Goal: Task Accomplishment & Management: Use online tool/utility

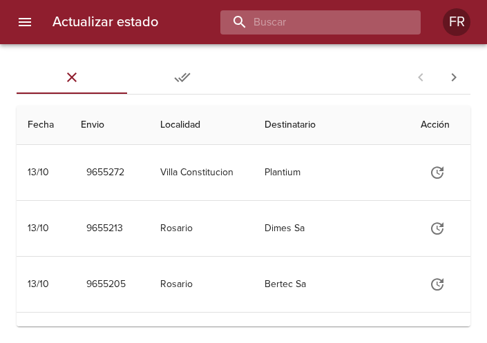
click at [351, 26] on input "buscar" at bounding box center [308, 22] width 177 height 24
type input "9643327"
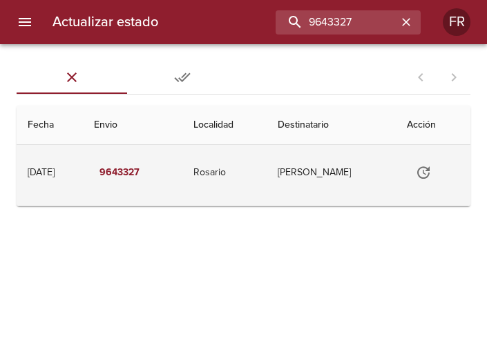
click at [417, 168] on button "Tabla de envíos del cliente" at bounding box center [423, 172] width 33 height 33
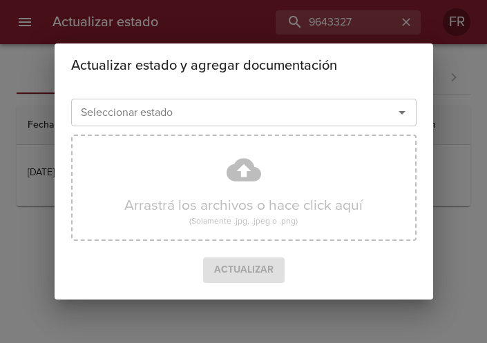
click at [398, 116] on icon "Abrir" at bounding box center [401, 112] width 17 height 17
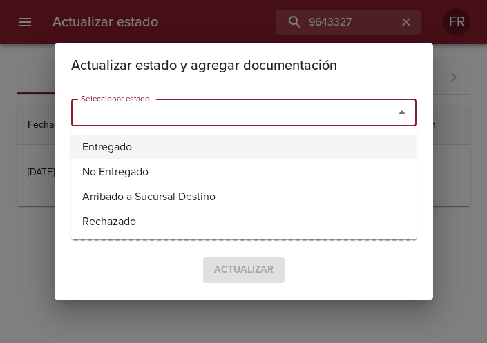
click at [206, 137] on li "Entregado" at bounding box center [243, 147] width 345 height 25
type input "Entregado"
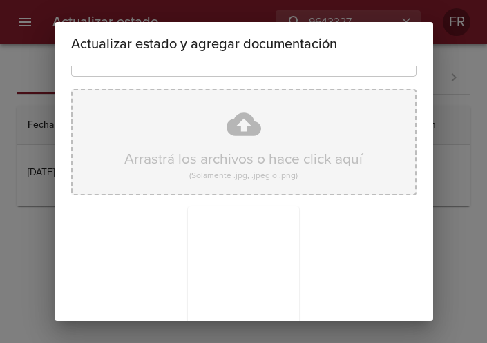
scroll to position [197, 0]
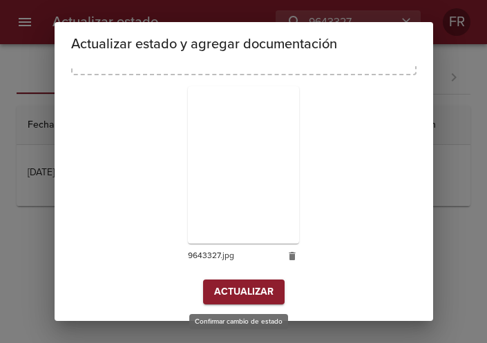
click at [241, 288] on span "Actualizar" at bounding box center [243, 292] width 59 height 17
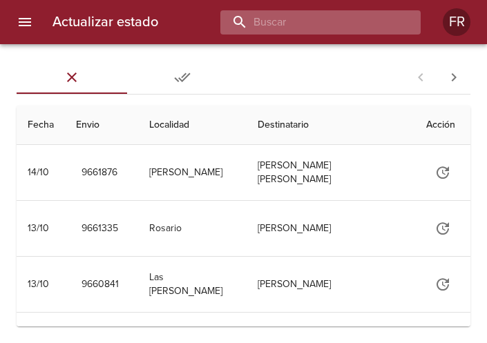
click at [331, 22] on input "buscar" at bounding box center [308, 22] width 177 height 24
type input "9637514"
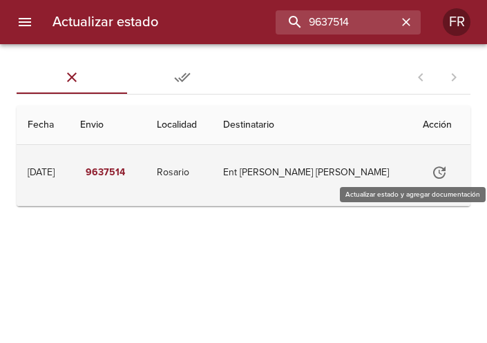
click at [441, 172] on icon "Tabla de envíos del cliente" at bounding box center [439, 172] width 17 height 17
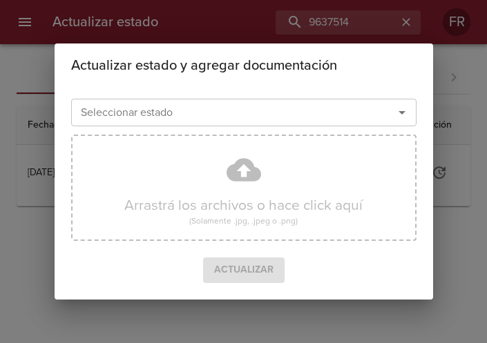
click at [403, 113] on icon "Abrir" at bounding box center [401, 112] width 17 height 17
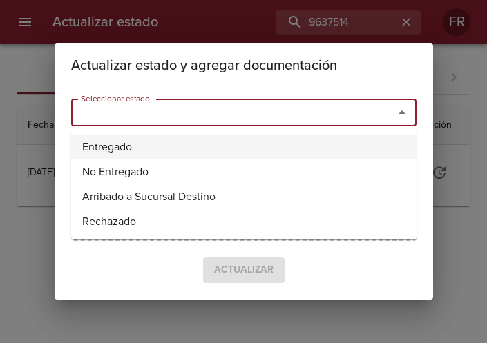
click at [248, 144] on li "Entregado" at bounding box center [243, 147] width 345 height 25
type input "Entregado"
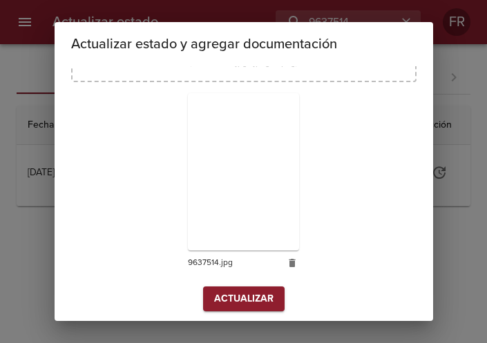
scroll to position [197, 0]
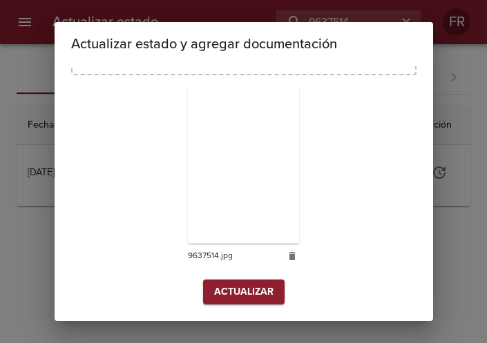
click at [244, 297] on span "Actualizar" at bounding box center [243, 292] width 59 height 17
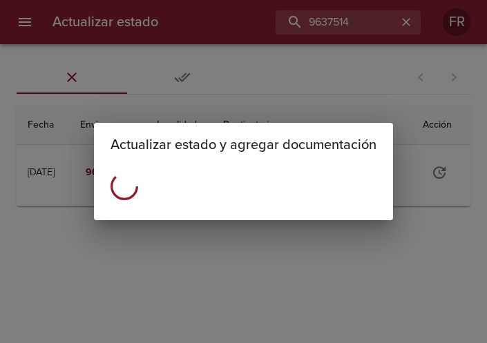
scroll to position [0, 0]
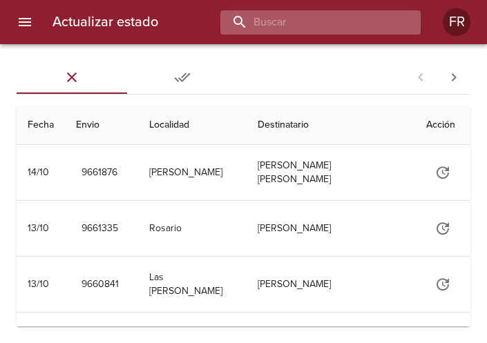
click at [386, 26] on input "buscar" at bounding box center [308, 22] width 177 height 24
type input "9637528"
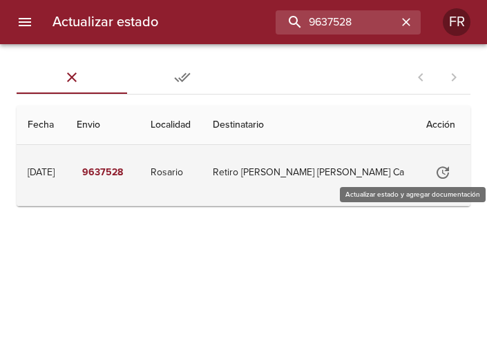
click at [434, 172] on icon "Tabla de envíos del cliente" at bounding box center [442, 172] width 17 height 17
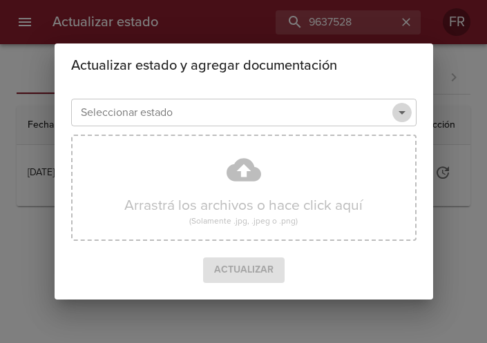
click at [404, 112] on icon "Abrir" at bounding box center [401, 112] width 17 height 17
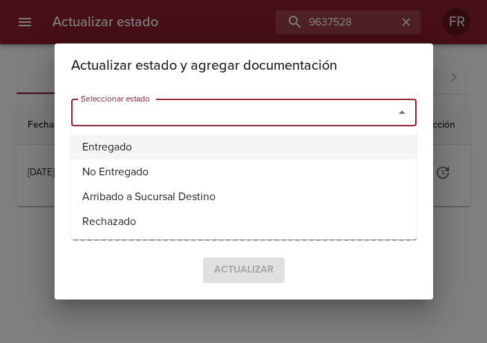
click at [172, 139] on li "Entregado" at bounding box center [243, 147] width 345 height 25
type input "Entregado"
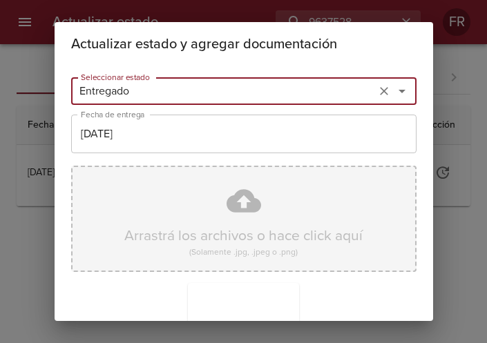
scroll to position [197, 0]
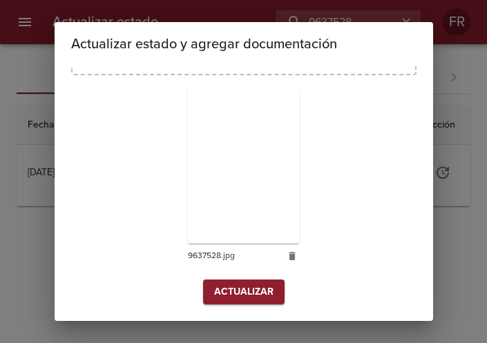
click at [219, 281] on button "Actualizar" at bounding box center [243, 293] width 81 height 26
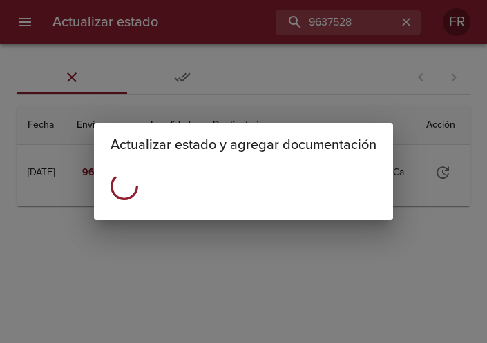
scroll to position [0, 0]
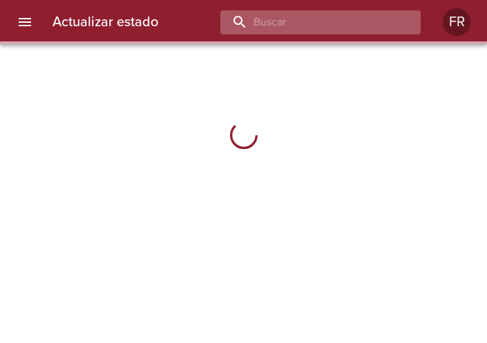
click at [342, 24] on input "buscar" at bounding box center [308, 22] width 177 height 24
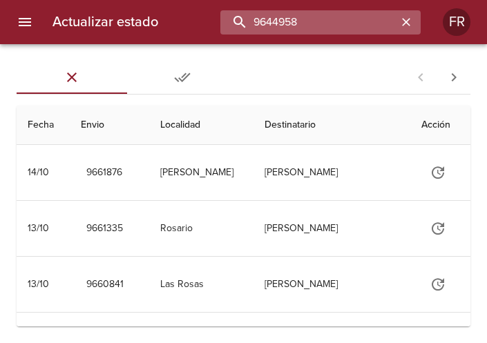
type input "9644958"
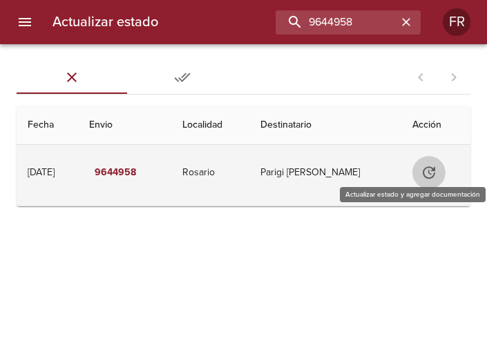
click at [429, 171] on icon "Tabla de envíos del cliente" at bounding box center [428, 172] width 12 height 12
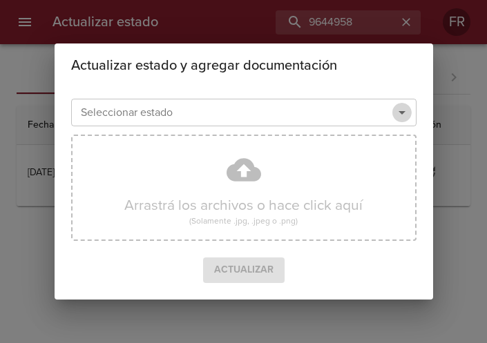
click at [404, 111] on icon "Abrir" at bounding box center [401, 112] width 17 height 17
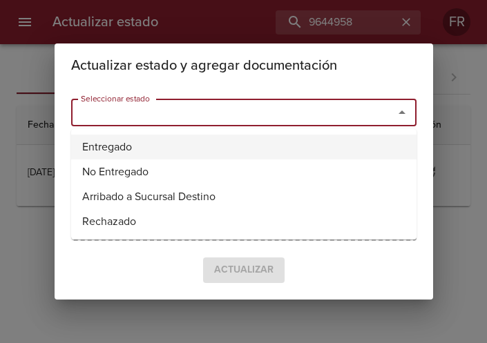
click at [214, 145] on li "Entregado" at bounding box center [243, 147] width 345 height 25
type input "Entregado"
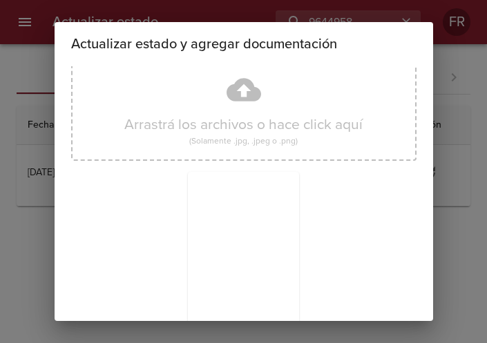
scroll to position [197, 0]
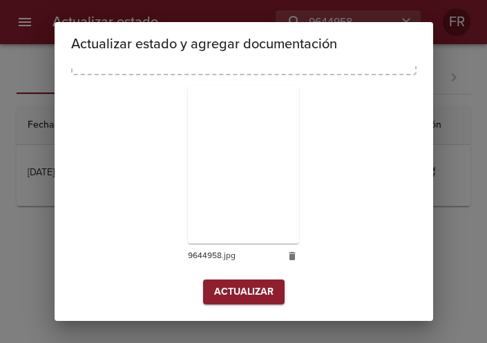
click at [228, 292] on span "Actualizar" at bounding box center [243, 292] width 59 height 17
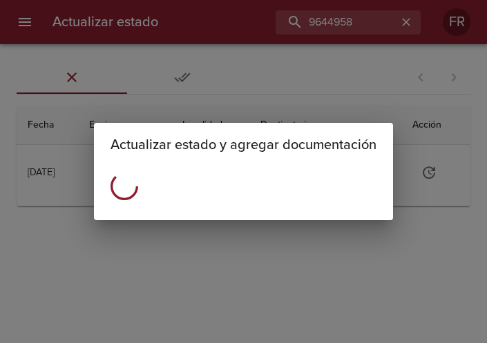
scroll to position [0, 0]
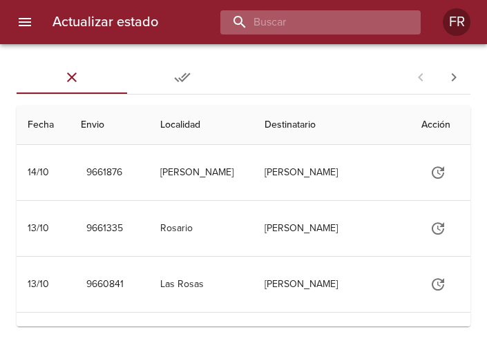
click at [320, 32] on input "buscar" at bounding box center [308, 22] width 177 height 24
type input "9644963"
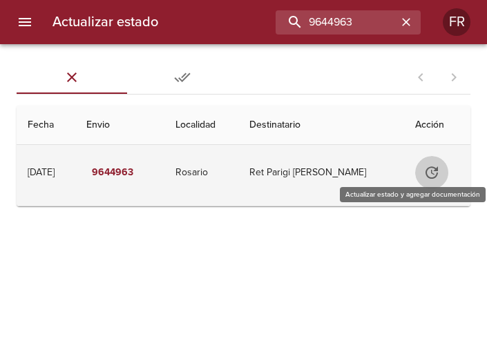
click at [429, 175] on icon "Tabla de envíos del cliente" at bounding box center [431, 172] width 17 height 17
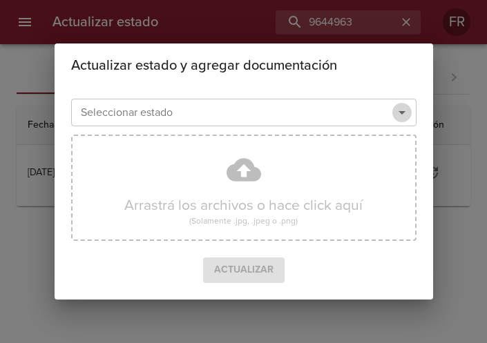
click at [398, 116] on icon "Abrir" at bounding box center [401, 112] width 17 height 17
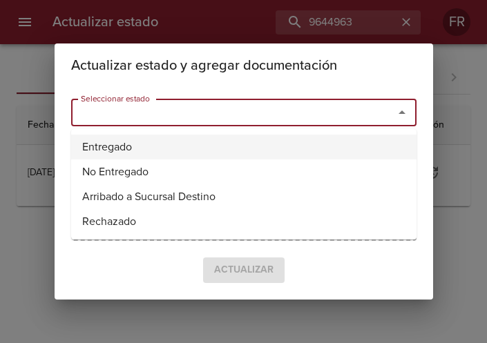
click at [161, 135] on li "Entregado" at bounding box center [243, 147] width 345 height 25
type input "Entregado"
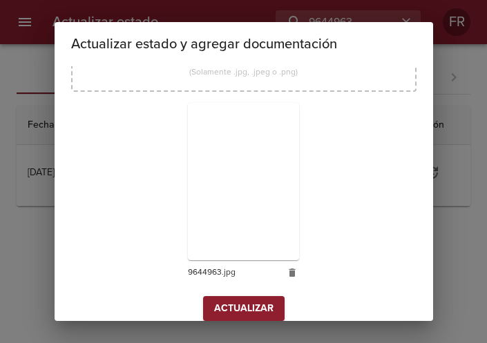
scroll to position [197, 0]
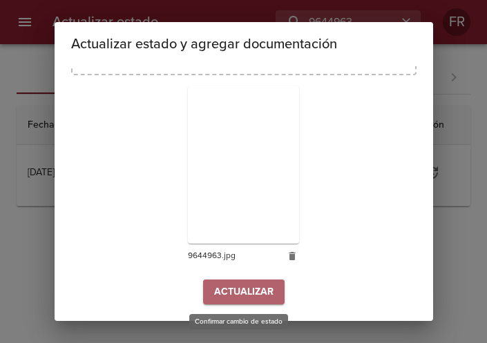
click at [240, 295] on span "Actualizar" at bounding box center [243, 292] width 59 height 17
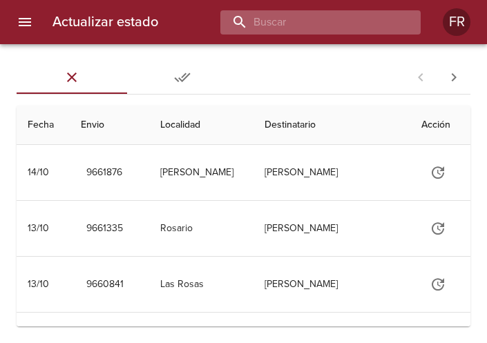
click at [380, 23] on input "buscar" at bounding box center [308, 22] width 177 height 24
type input "9643554"
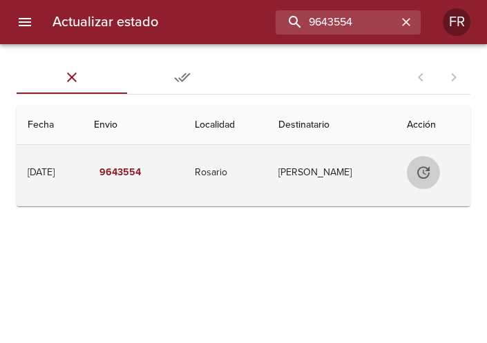
click at [421, 168] on icon "Tabla de envíos del cliente" at bounding box center [423, 172] width 12 height 12
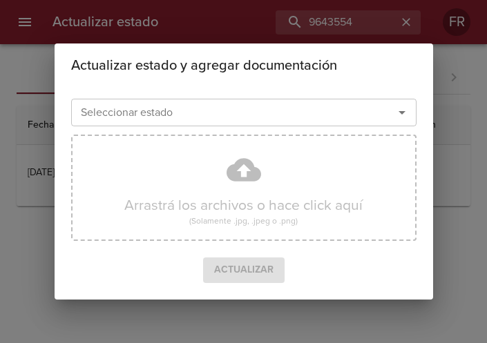
click at [407, 115] on icon "Abrir" at bounding box center [401, 112] width 17 height 17
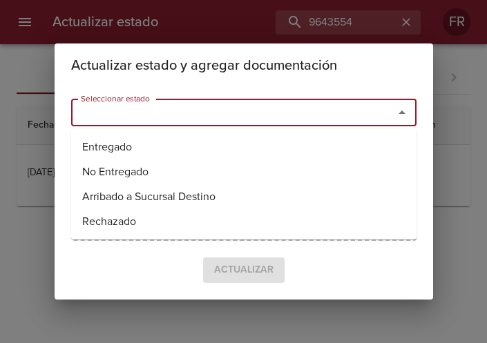
click at [144, 130] on ul "Entregado No Entregado Arribado a Sucursal Destino Rechazado" at bounding box center [243, 184] width 345 height 110
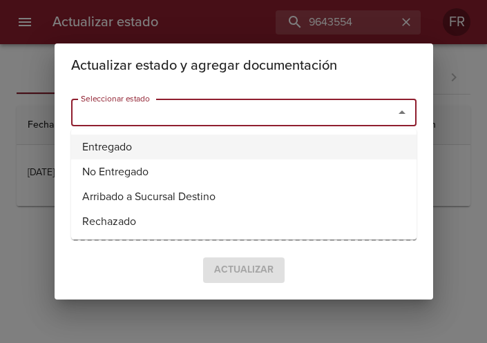
click at [136, 139] on li "Entregado" at bounding box center [243, 147] width 345 height 25
type input "Entregado"
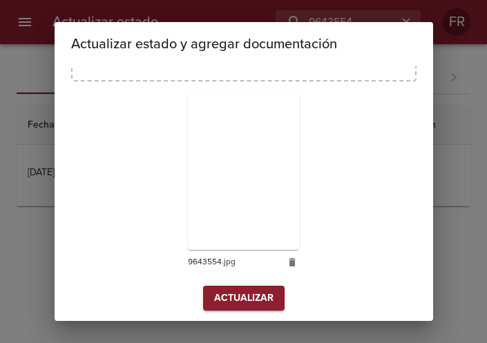
scroll to position [197, 0]
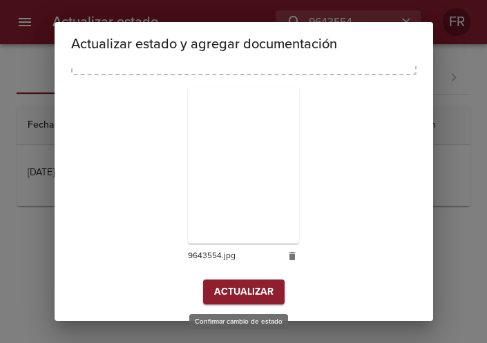
click at [228, 286] on span "Actualizar" at bounding box center [243, 292] width 59 height 17
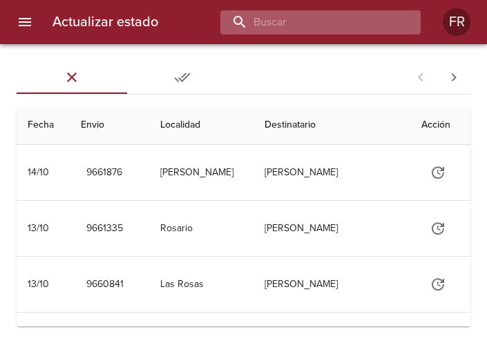
click at [302, 25] on input "buscar" at bounding box center [308, 22] width 177 height 24
type input "9643567"
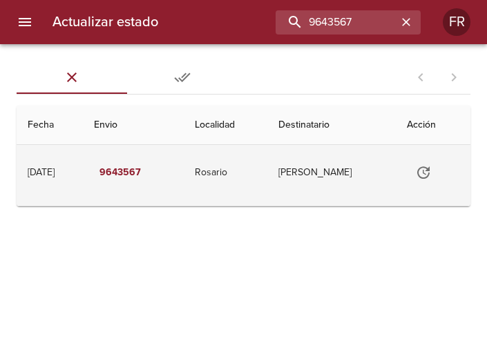
click at [424, 165] on icon "Tabla de envíos del cliente" at bounding box center [423, 172] width 17 height 17
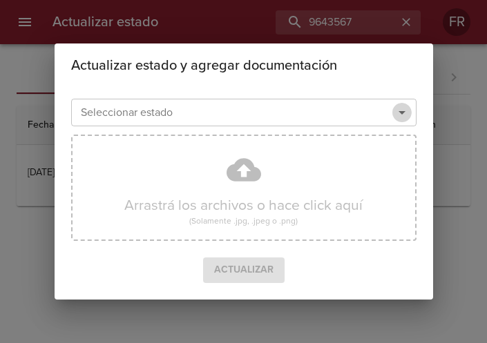
click at [398, 116] on icon "Abrir" at bounding box center [401, 112] width 17 height 17
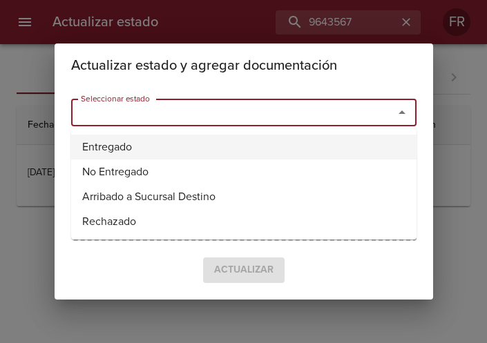
click at [208, 147] on li "Entregado" at bounding box center [243, 147] width 345 height 25
type input "Entregado"
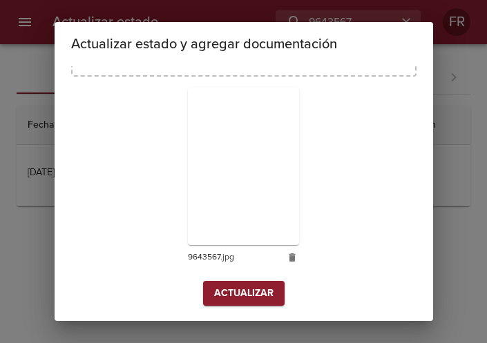
scroll to position [197, 0]
click at [239, 282] on button "Actualizar" at bounding box center [243, 293] width 81 height 26
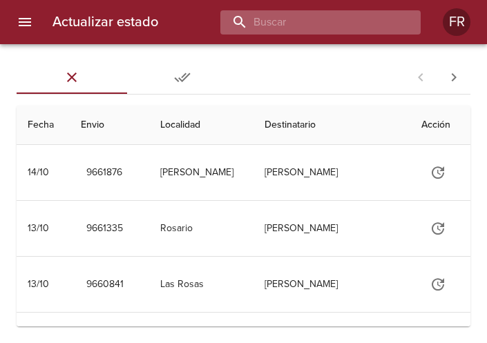
click at [356, 21] on input "buscar" at bounding box center [308, 22] width 177 height 24
type input "9643366"
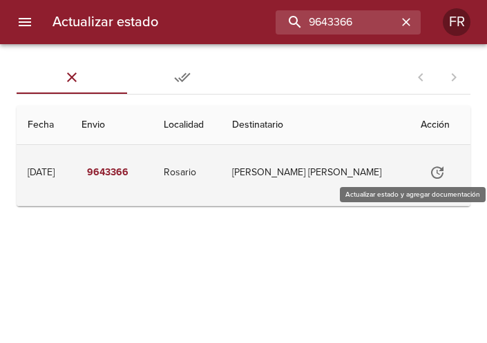
click at [423, 168] on button "Tabla de envíos del cliente" at bounding box center [436, 172] width 33 height 33
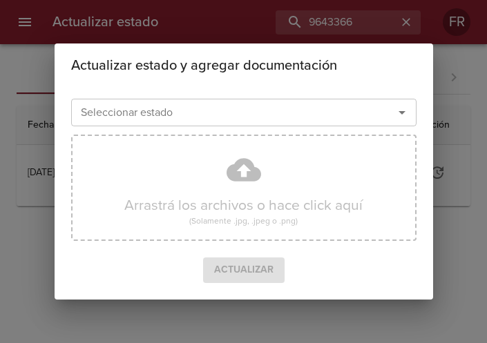
click at [409, 113] on icon "Abrir" at bounding box center [401, 112] width 17 height 17
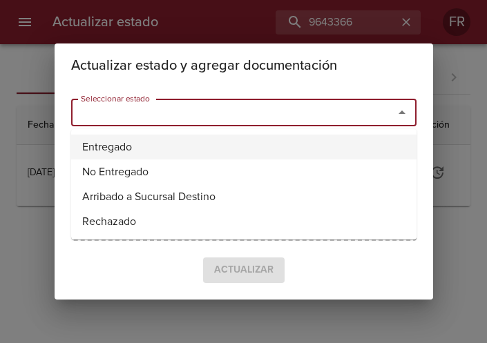
click at [180, 146] on li "Entregado" at bounding box center [243, 147] width 345 height 25
type input "Entregado"
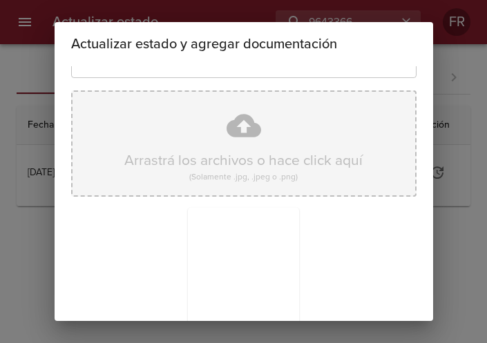
scroll to position [197, 0]
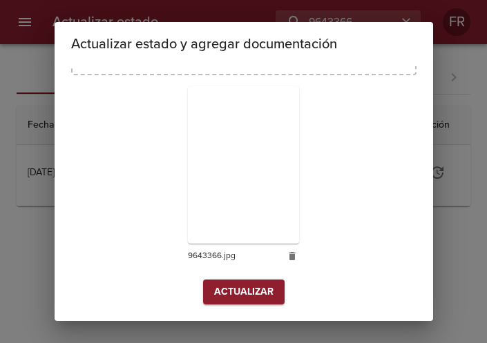
click at [228, 291] on span "Actualizar" at bounding box center [243, 292] width 59 height 17
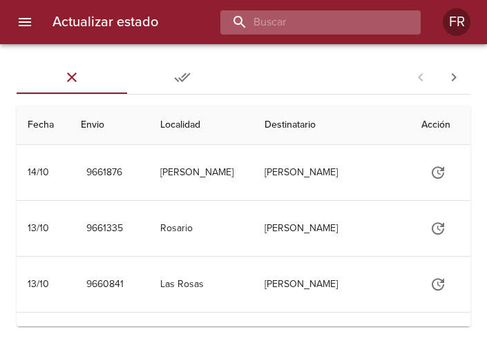
click at [310, 20] on input "buscar" at bounding box center [308, 22] width 177 height 24
type input "9613251"
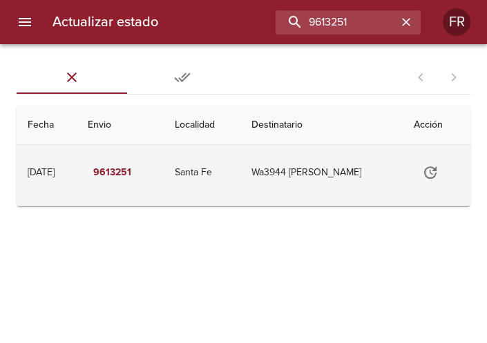
click at [440, 169] on button "Tabla de envíos del cliente" at bounding box center [429, 172] width 33 height 33
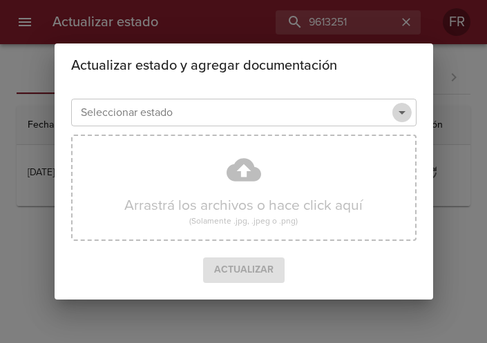
click at [395, 112] on icon "Abrir" at bounding box center [401, 112] width 17 height 17
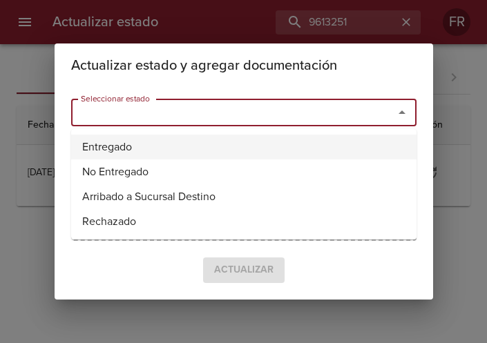
click at [199, 140] on li "Entregado" at bounding box center [243, 147] width 345 height 25
type input "Entregado"
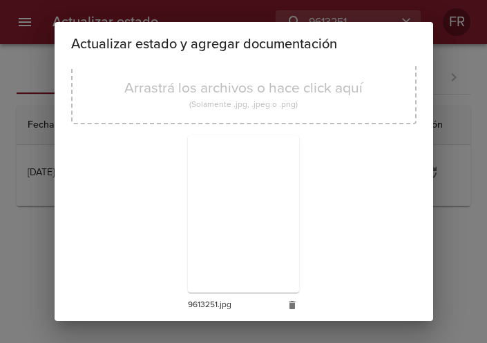
scroll to position [197, 0]
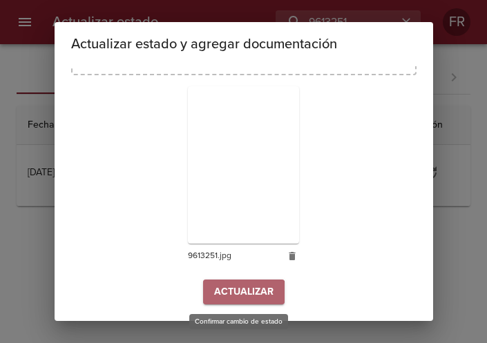
click at [235, 294] on span "Actualizar" at bounding box center [243, 292] width 59 height 17
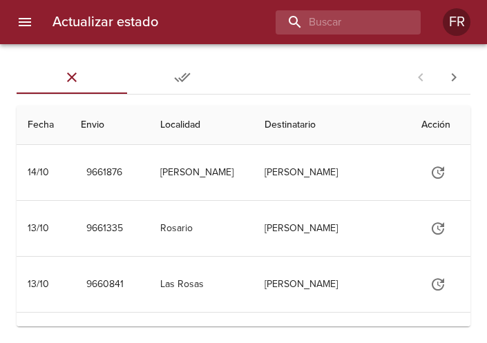
click at [304, 35] on div "Actualizar estado FR" at bounding box center [243, 22] width 487 height 44
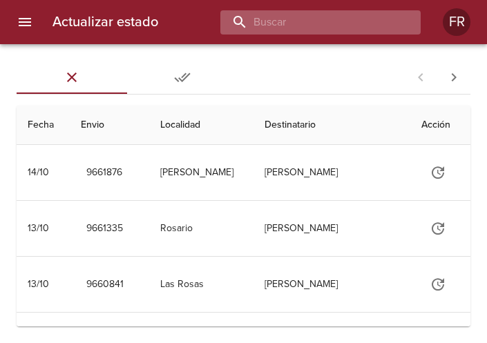
click at [313, 32] on input "buscar" at bounding box center [308, 22] width 177 height 24
type input "9602483"
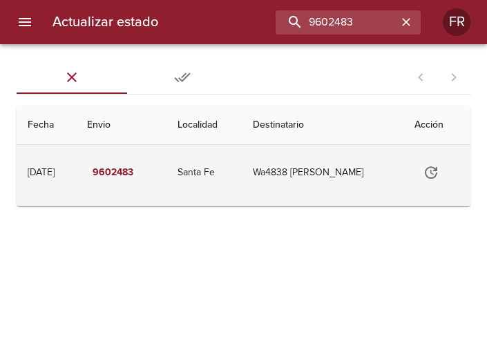
click at [435, 168] on icon "Tabla de envíos del cliente" at bounding box center [430, 172] width 12 height 12
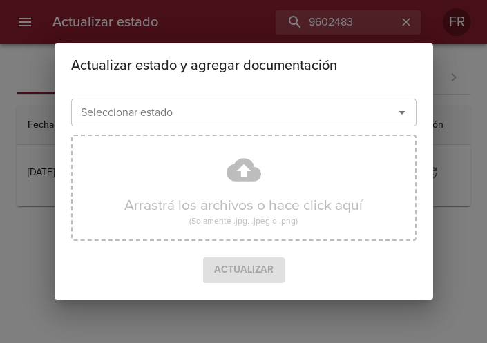
click at [404, 115] on icon "Abrir" at bounding box center [401, 112] width 17 height 17
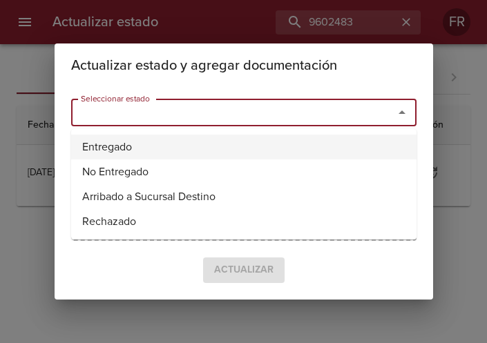
click at [204, 141] on li "Entregado" at bounding box center [243, 147] width 345 height 25
type input "Entregado"
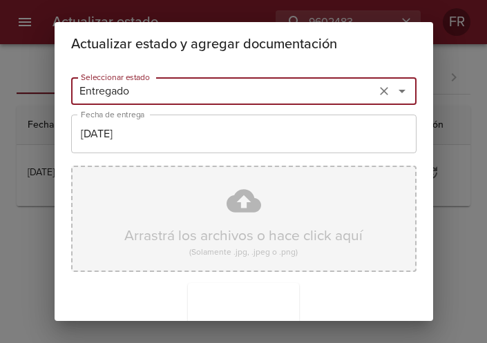
scroll to position [197, 0]
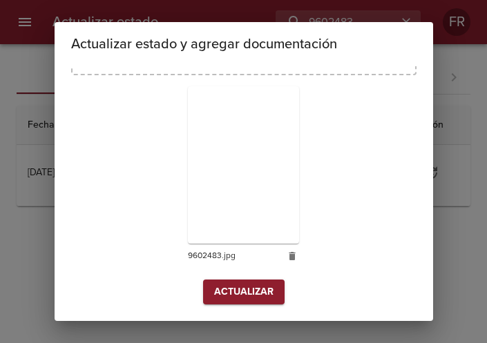
click at [222, 288] on span "Actualizar" at bounding box center [243, 292] width 59 height 17
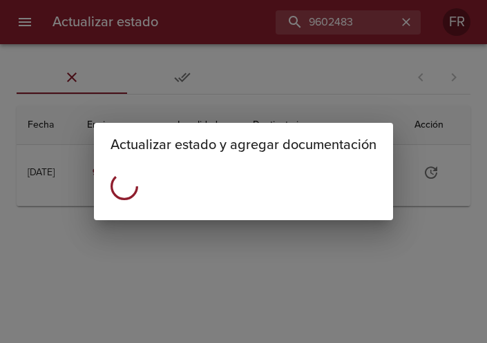
scroll to position [0, 0]
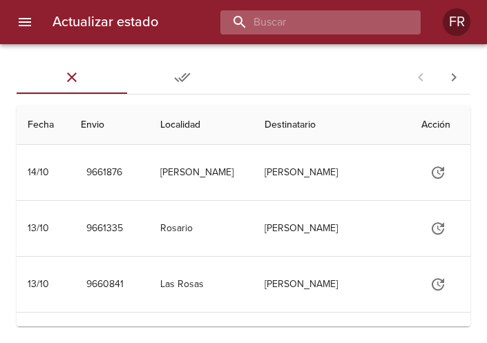
click at [326, 25] on input "buscar" at bounding box center [308, 22] width 177 height 24
type input "9565960"
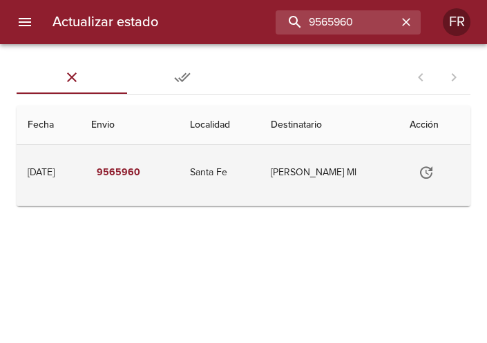
click at [434, 164] on icon "Tabla de envíos del cliente" at bounding box center [426, 172] width 17 height 17
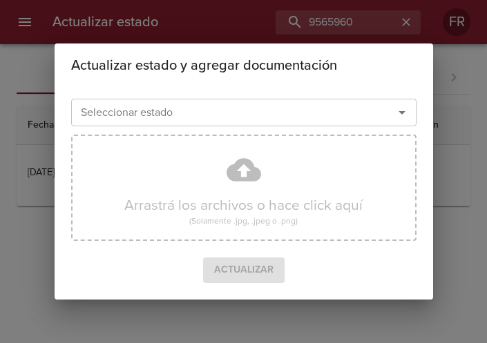
click at [396, 102] on div "Seleccionar estado" at bounding box center [243, 113] width 345 height 28
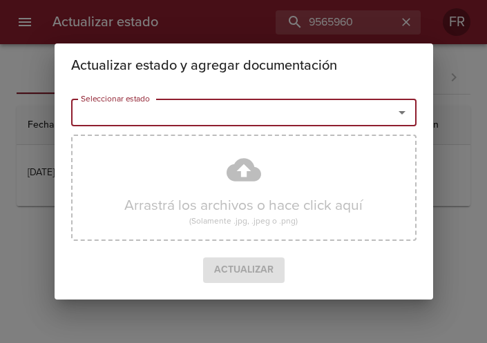
click at [399, 112] on icon "Abrir" at bounding box center [401, 112] width 7 height 3
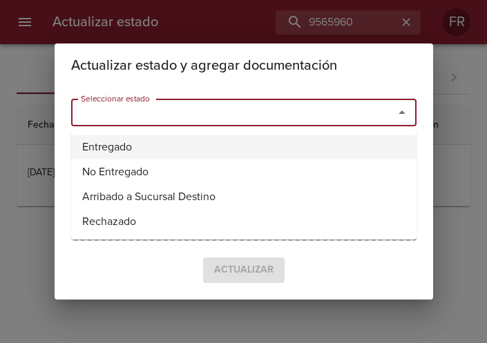
click at [152, 137] on li "Entregado" at bounding box center [243, 147] width 345 height 25
type input "Entregado"
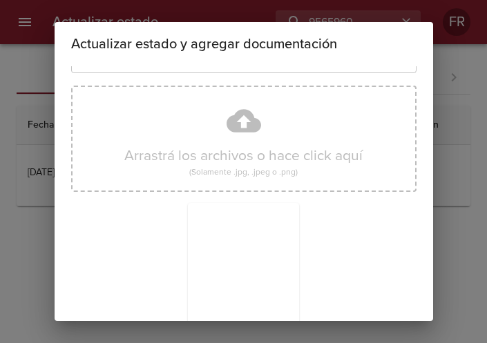
scroll to position [197, 0]
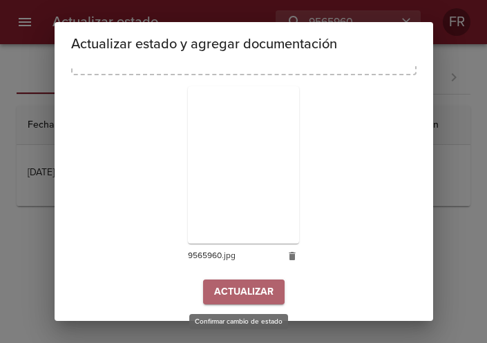
click at [244, 289] on span "Actualizar" at bounding box center [243, 292] width 59 height 17
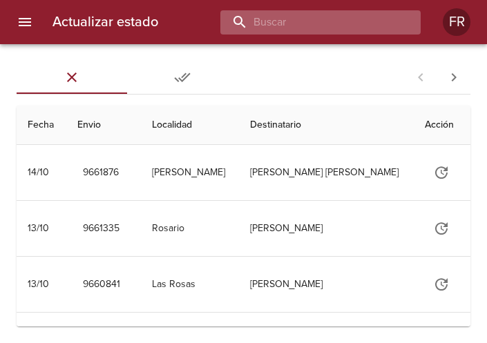
click at [322, 30] on input "buscar" at bounding box center [308, 22] width 177 height 24
type input "9562005"
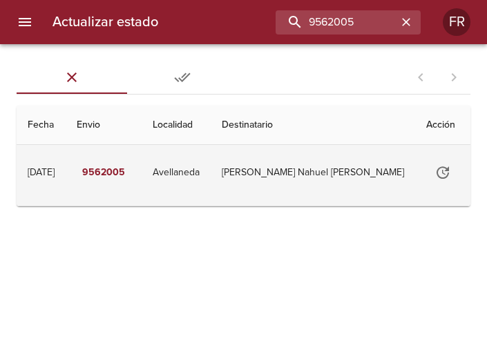
click at [439, 168] on icon "Tabla de envíos del cliente" at bounding box center [442, 172] width 12 height 12
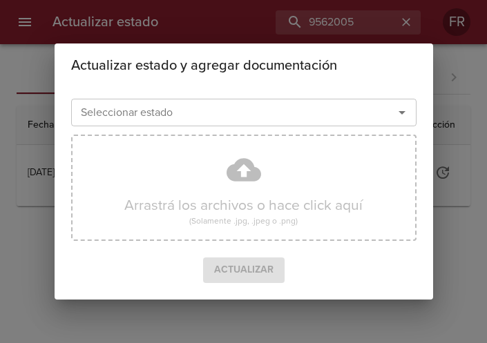
click at [407, 108] on icon "Abrir" at bounding box center [401, 112] width 17 height 17
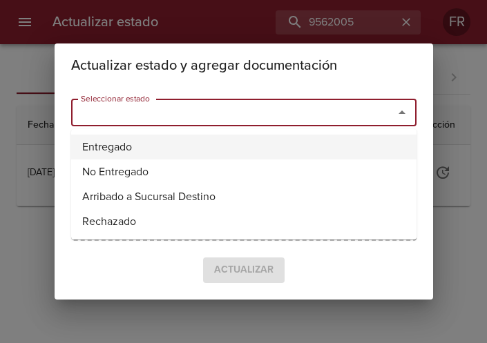
click at [159, 147] on li "Entregado" at bounding box center [243, 147] width 345 height 25
type input "Entregado"
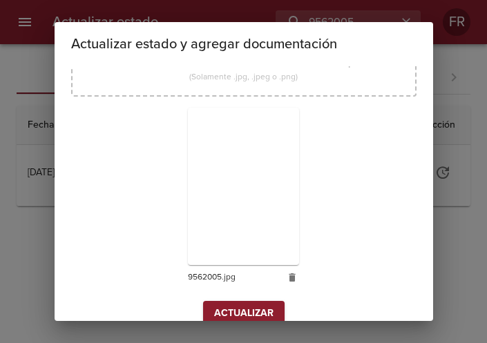
scroll to position [197, 0]
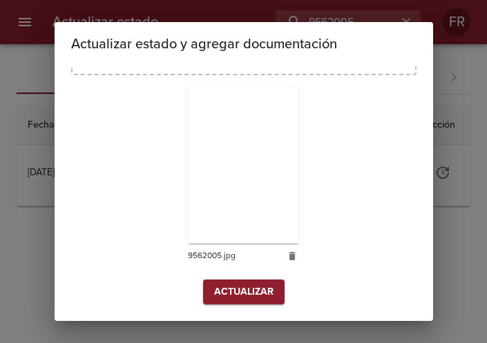
click at [235, 296] on span "Actualizar" at bounding box center [243, 292] width 59 height 17
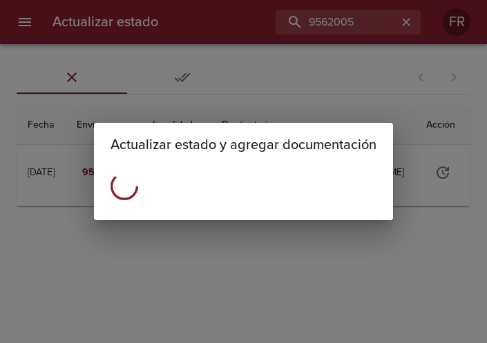
scroll to position [0, 0]
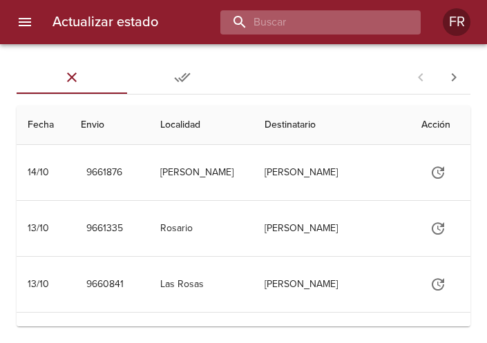
click at [298, 26] on input "buscar" at bounding box center [308, 22] width 177 height 24
type input "9548455"
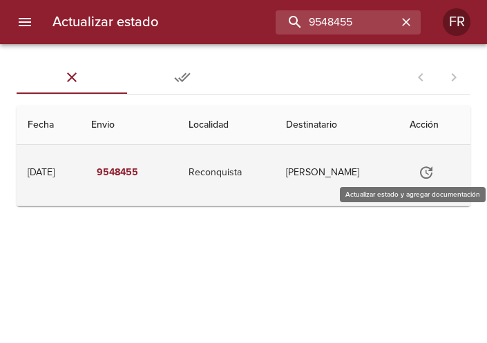
click at [437, 175] on button "Tabla de envíos del cliente" at bounding box center [425, 172] width 33 height 33
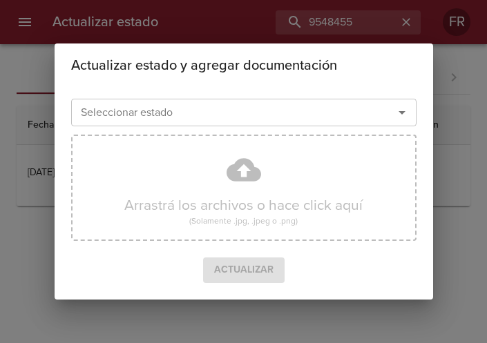
click at [404, 112] on icon "Abrir" at bounding box center [401, 112] width 17 height 17
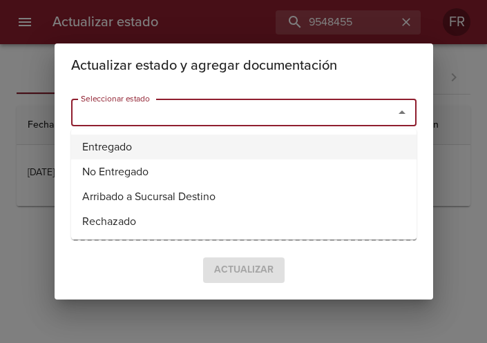
click at [130, 155] on li "Entregado" at bounding box center [243, 147] width 345 height 25
type input "Entregado"
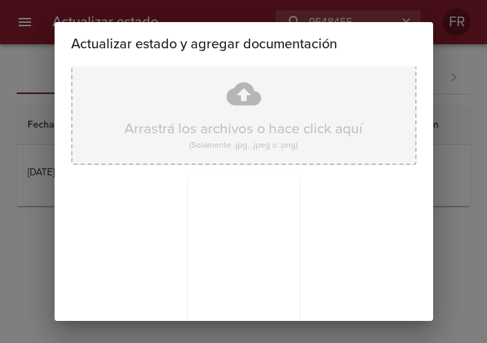
scroll to position [197, 0]
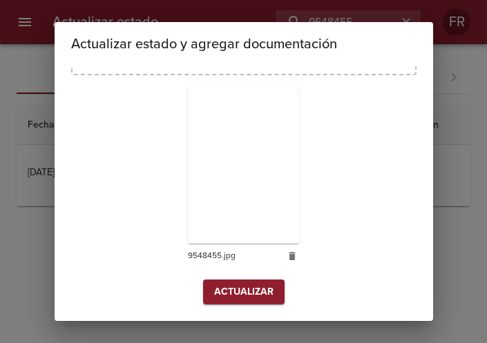
click at [226, 290] on span "Actualizar" at bounding box center [243, 292] width 59 height 17
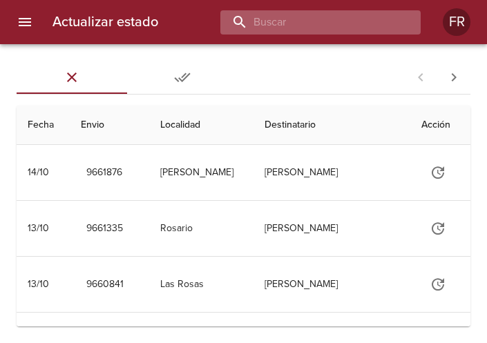
click at [339, 22] on input "buscar" at bounding box center [308, 22] width 177 height 24
type input "9654508"
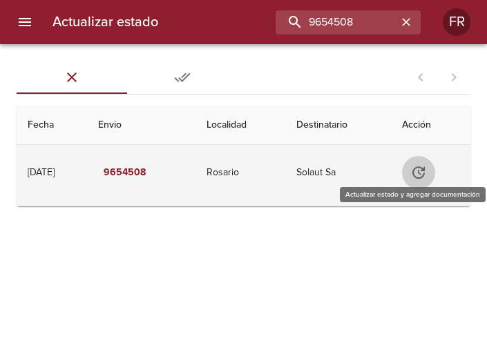
click at [423, 179] on icon "Tabla de envíos del cliente" at bounding box center [418, 172] width 17 height 17
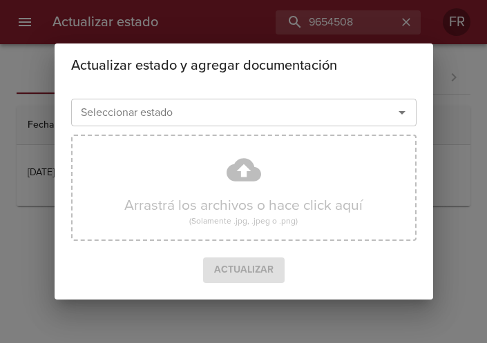
click at [398, 115] on icon "Abrir" at bounding box center [401, 112] width 17 height 17
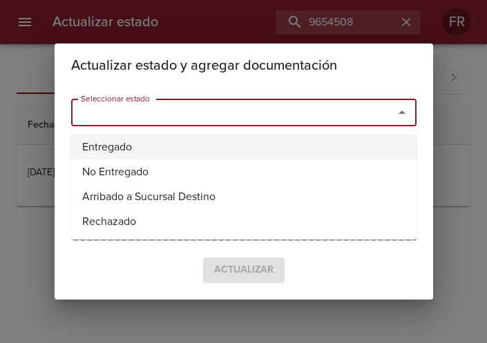
click at [219, 139] on li "Entregado" at bounding box center [243, 147] width 345 height 25
type input "Entregado"
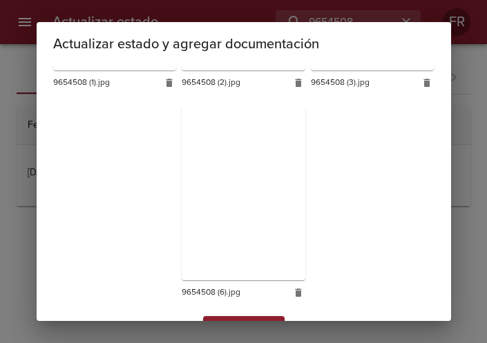
scroll to position [618, 0]
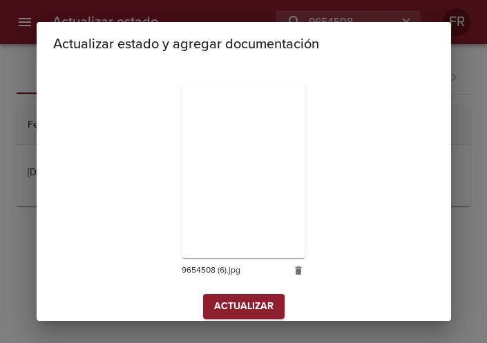
click at [244, 298] on span "Actualizar" at bounding box center [243, 306] width 59 height 17
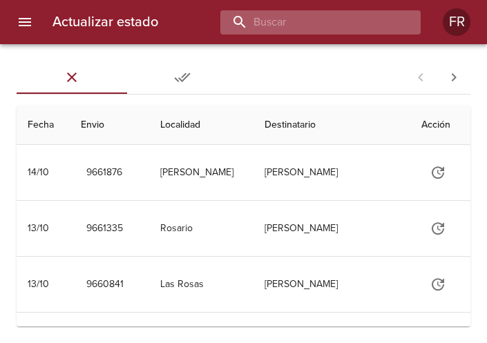
click at [344, 10] on input "buscar" at bounding box center [308, 22] width 177 height 24
type input "9654480"
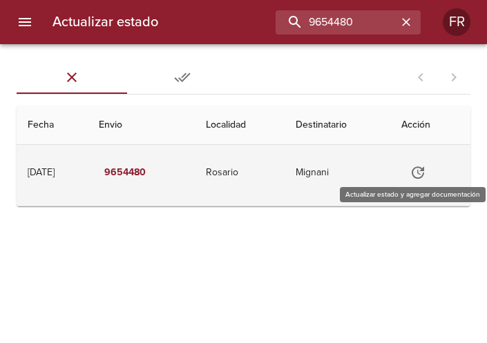
click at [424, 170] on icon "Tabla de envíos del cliente" at bounding box center [417, 172] width 12 height 12
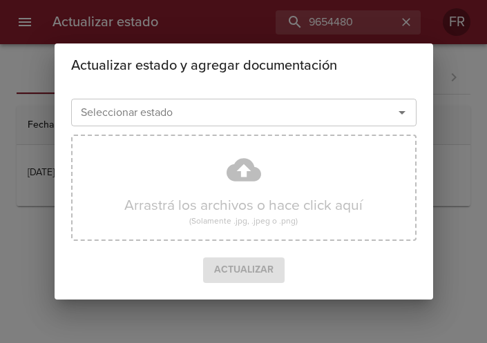
click at [395, 108] on icon "Abrir" at bounding box center [401, 112] width 17 height 17
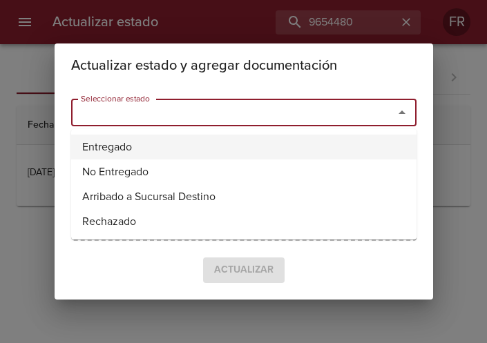
click at [219, 134] on ul "Entregado No Entregado Arribado a Sucursal Destino Rechazado" at bounding box center [243, 184] width 345 height 110
click at [109, 153] on li "Entregado" at bounding box center [243, 147] width 345 height 25
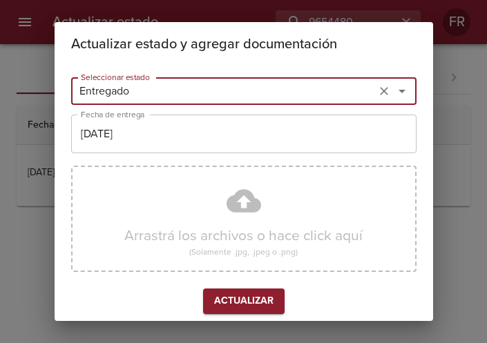
type input "Entregado"
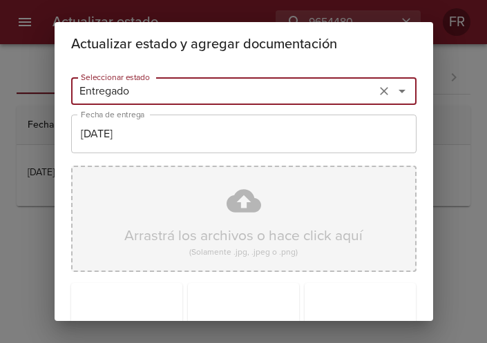
scroll to position [197, 0]
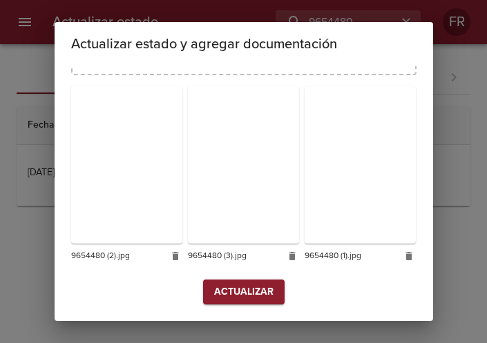
click at [228, 290] on span "Actualizar" at bounding box center [243, 292] width 59 height 17
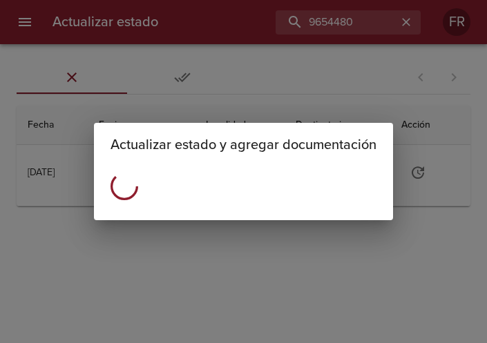
scroll to position [0, 0]
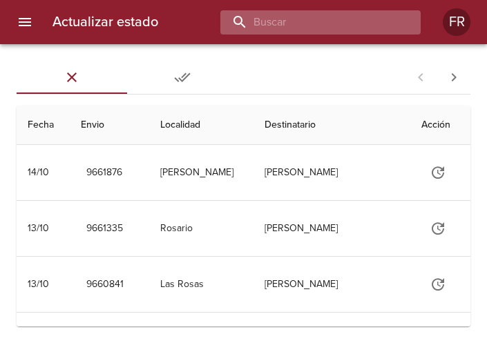
click at [356, 26] on input "buscar" at bounding box center [308, 22] width 177 height 24
type input "9635125"
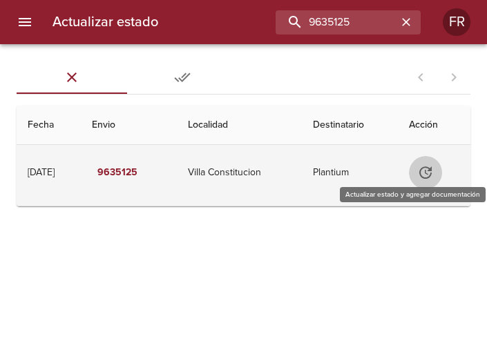
click at [420, 176] on button "Tabla de envíos del cliente" at bounding box center [425, 172] width 33 height 33
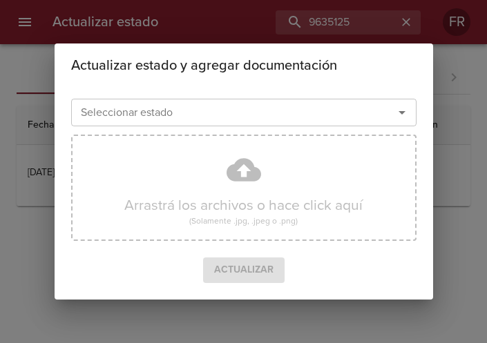
click at [399, 112] on icon "Abrir" at bounding box center [401, 112] width 7 height 3
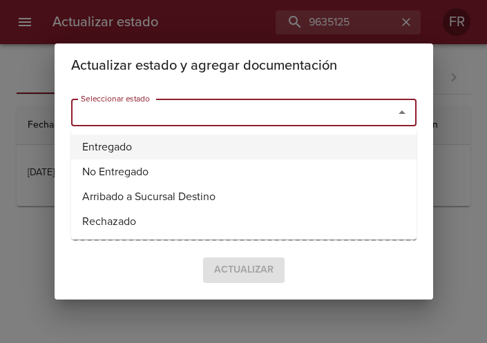
click at [189, 151] on li "Entregado" at bounding box center [243, 147] width 345 height 25
type input "Entregado"
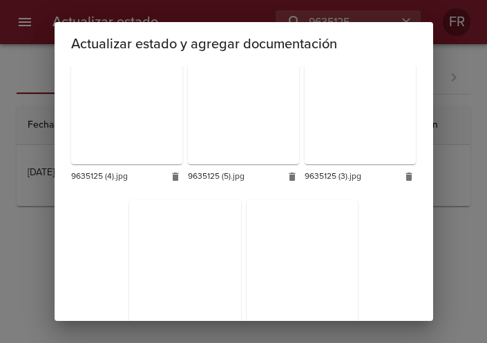
scroll to position [390, 0]
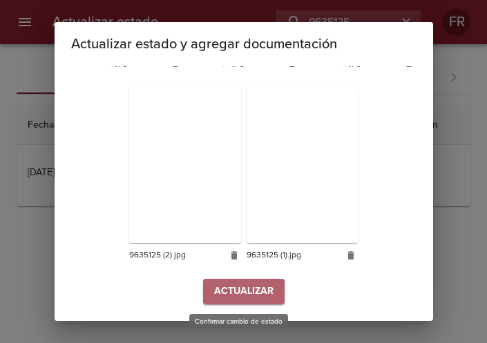
click at [237, 288] on span "Actualizar" at bounding box center [243, 291] width 59 height 17
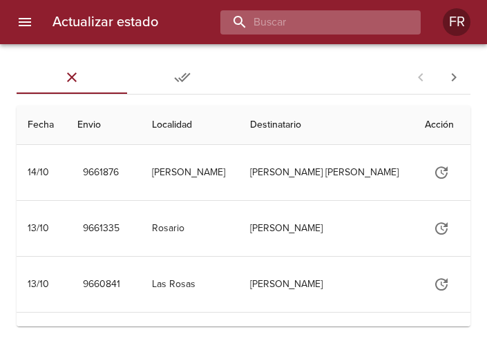
click at [368, 18] on input "buscar" at bounding box center [308, 22] width 177 height 24
type input "9643913"
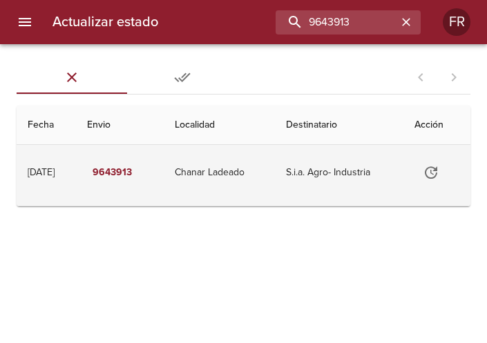
click at [439, 179] on icon "Tabla de envíos del cliente" at bounding box center [430, 172] width 17 height 17
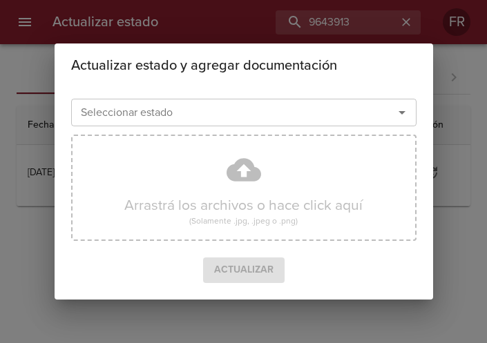
click at [391, 107] on div at bounding box center [392, 112] width 36 height 19
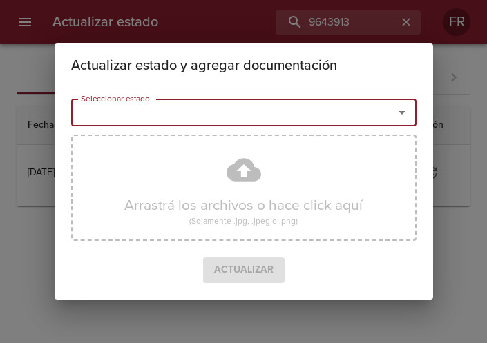
click at [400, 108] on icon "Abrir" at bounding box center [401, 112] width 17 height 17
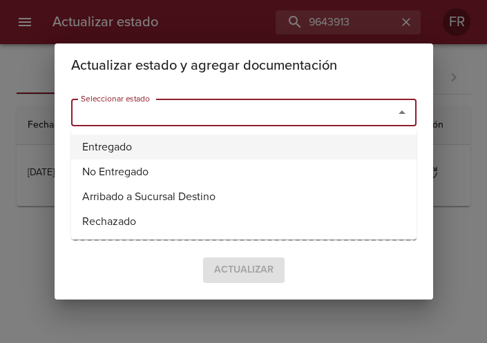
click at [166, 137] on li "Entregado" at bounding box center [243, 147] width 345 height 25
type input "Entregado"
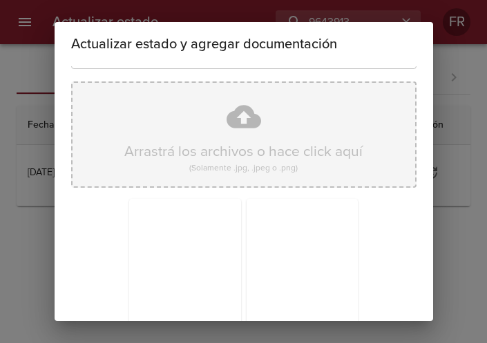
scroll to position [197, 0]
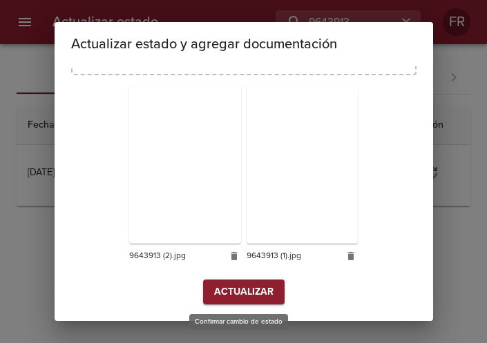
click at [238, 295] on span "Actualizar" at bounding box center [243, 292] width 59 height 17
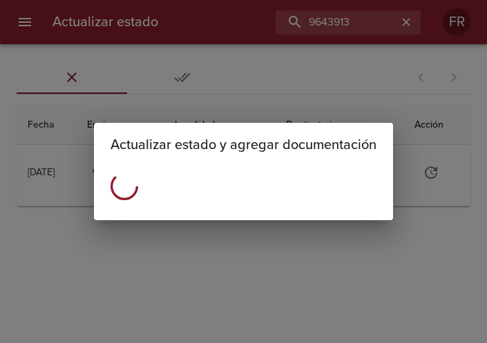
scroll to position [0, 0]
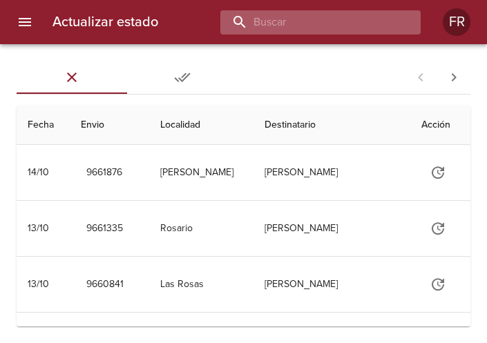
click at [349, 21] on input "buscar" at bounding box center [308, 22] width 177 height 24
type input "9625088"
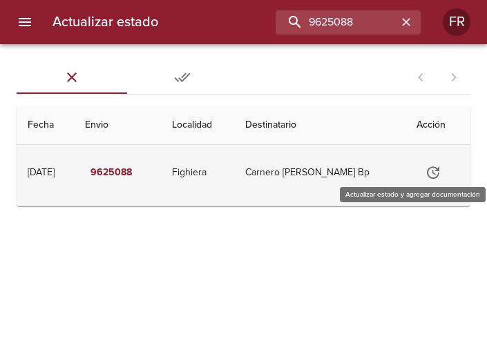
click at [419, 172] on button "Tabla de envíos del cliente" at bounding box center [432, 172] width 33 height 33
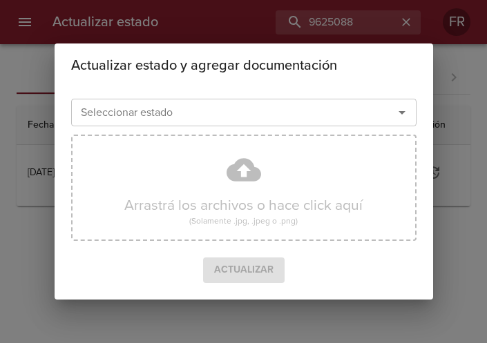
click at [407, 115] on icon "Abrir" at bounding box center [401, 112] width 17 height 17
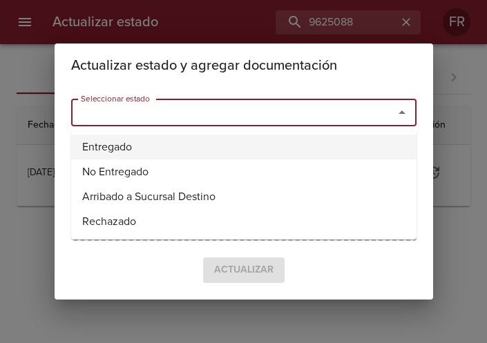
click at [211, 137] on li "Entregado" at bounding box center [243, 147] width 345 height 25
type input "Entregado"
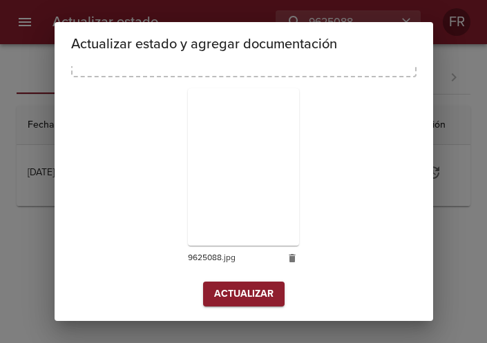
scroll to position [197, 0]
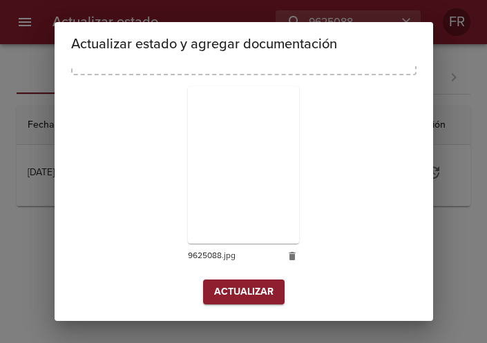
click at [233, 293] on span "Actualizar" at bounding box center [243, 292] width 59 height 17
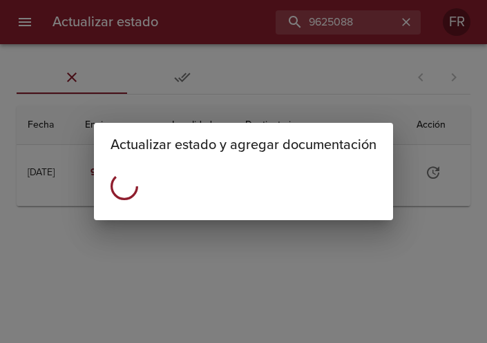
scroll to position [0, 0]
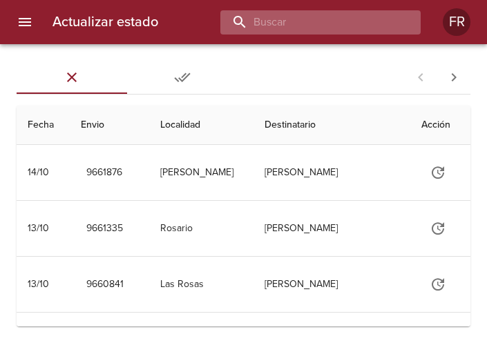
click at [337, 31] on input "buscar" at bounding box center [308, 22] width 177 height 24
type input "9614834"
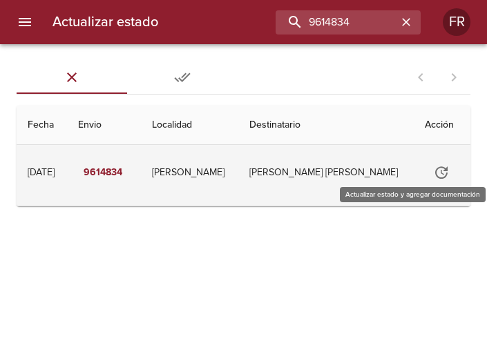
click at [436, 175] on icon "Tabla de envíos del cliente" at bounding box center [441, 172] width 17 height 17
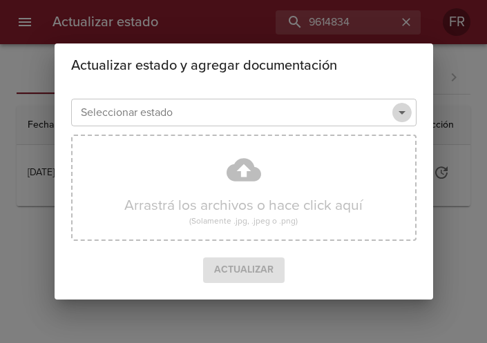
click at [398, 114] on icon "Abrir" at bounding box center [401, 112] width 17 height 17
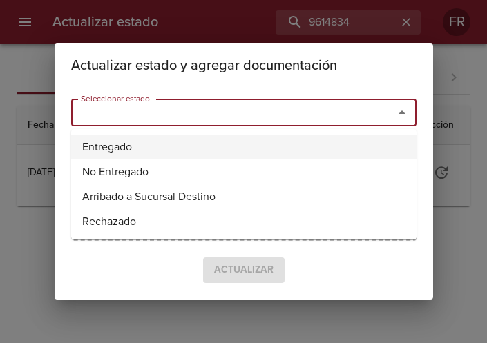
click at [160, 146] on li "Entregado" at bounding box center [243, 147] width 345 height 25
type input "Entregado"
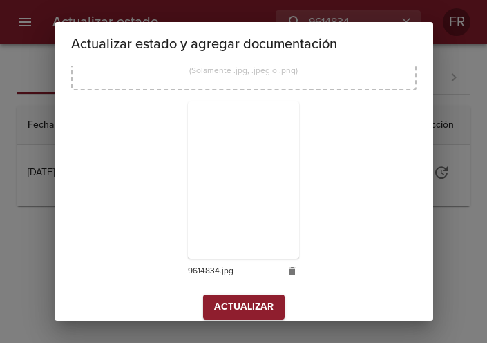
scroll to position [197, 0]
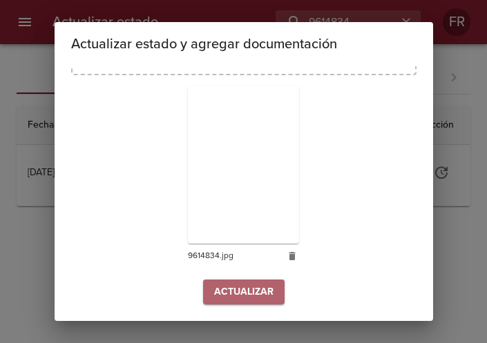
click at [239, 286] on span "Actualizar" at bounding box center [243, 292] width 59 height 17
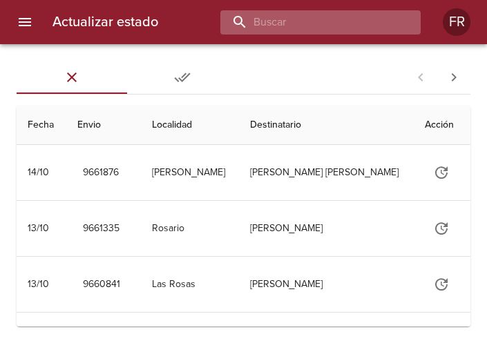
click at [353, 30] on input "buscar" at bounding box center [308, 22] width 177 height 24
type input "9643534"
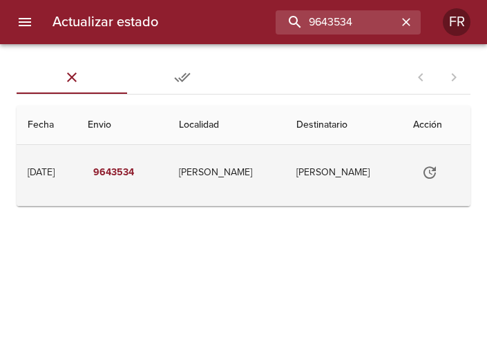
click at [429, 176] on icon "Tabla de envíos del cliente" at bounding box center [429, 172] width 17 height 17
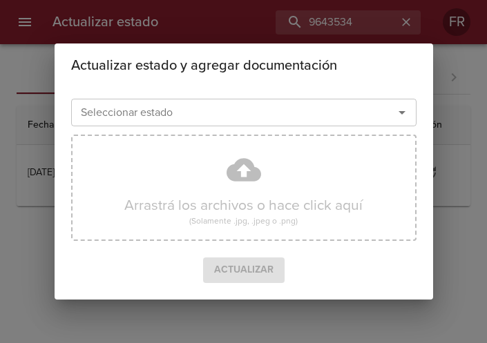
click at [406, 107] on icon "Abrir" at bounding box center [401, 112] width 17 height 17
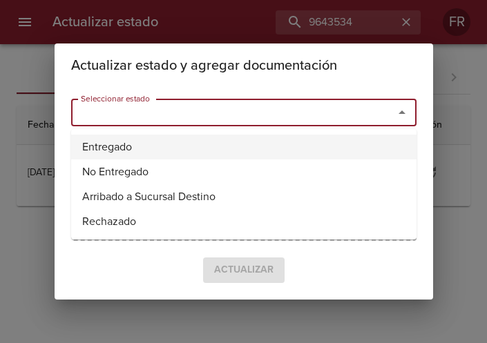
click at [196, 138] on li "Entregado" at bounding box center [243, 147] width 345 height 25
type input "Entregado"
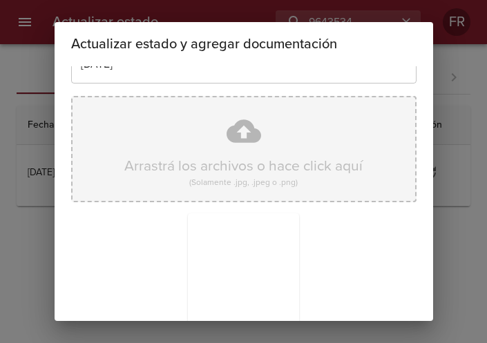
scroll to position [197, 0]
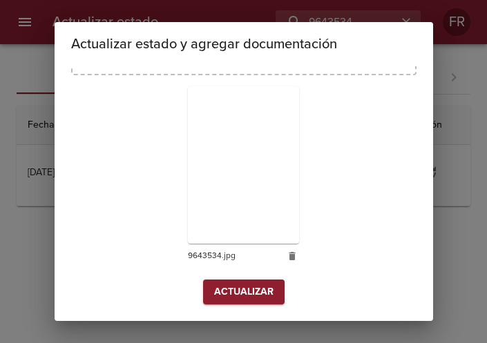
click at [239, 302] on button "Actualizar" at bounding box center [243, 293] width 81 height 26
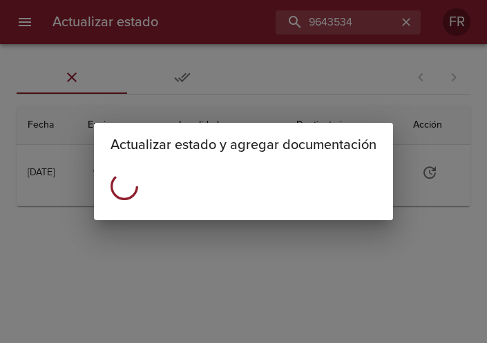
scroll to position [0, 0]
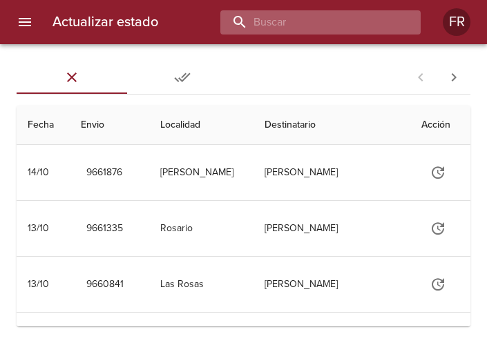
click at [320, 26] on input "buscar" at bounding box center [308, 22] width 177 height 24
type input "9643549"
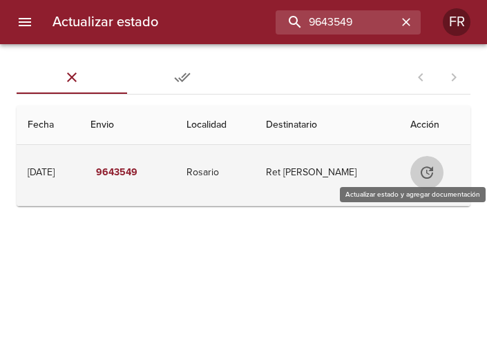
click at [435, 175] on icon "Tabla de envíos del cliente" at bounding box center [426, 172] width 17 height 17
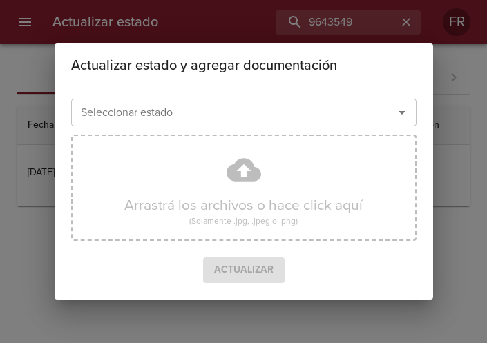
click at [405, 115] on icon "Abrir" at bounding box center [401, 112] width 17 height 17
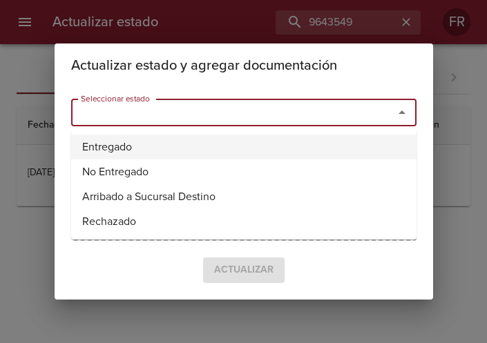
click at [173, 144] on li "Entregado" at bounding box center [243, 147] width 345 height 25
type input "Entregado"
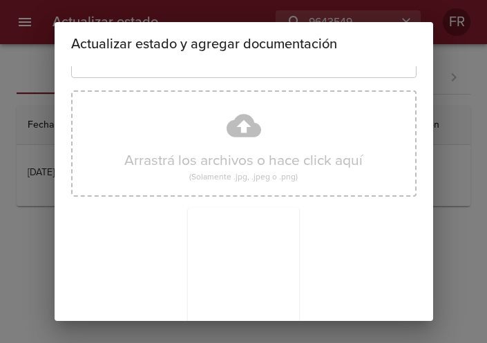
scroll to position [197, 0]
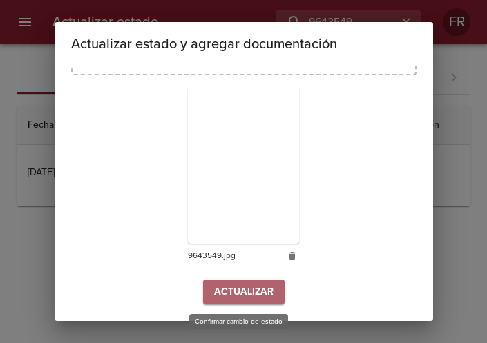
click at [251, 290] on span "Actualizar" at bounding box center [243, 292] width 59 height 17
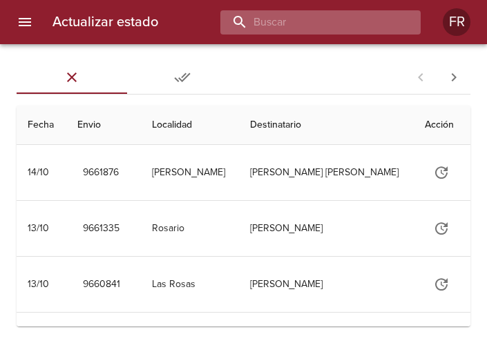
click at [303, 26] on input "buscar" at bounding box center [308, 22] width 177 height 24
type input "9654513"
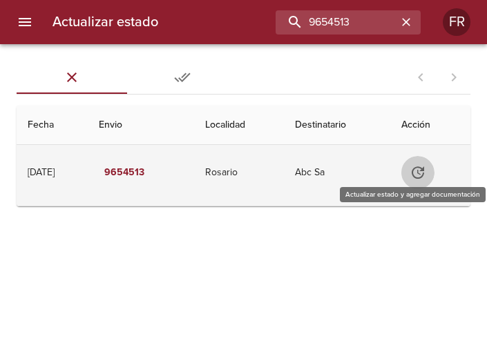
click at [422, 176] on icon "Tabla de envíos del cliente" at bounding box center [417, 172] width 17 height 17
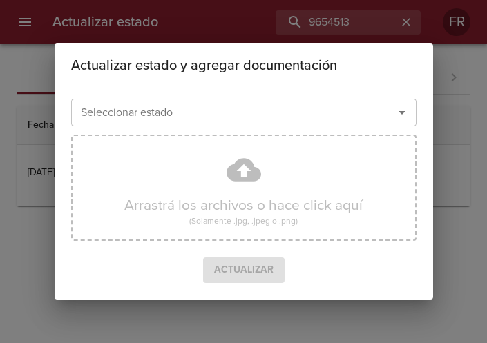
click at [404, 114] on icon "Abrir" at bounding box center [401, 112] width 17 height 17
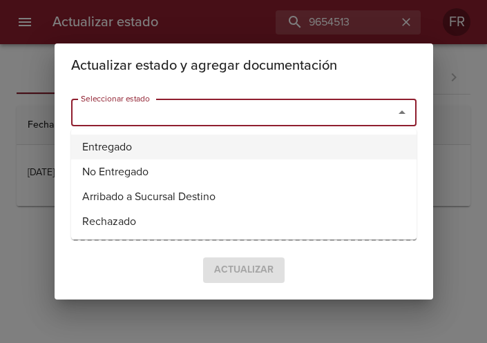
click at [227, 135] on li "Entregado" at bounding box center [243, 147] width 345 height 25
type input "Entregado"
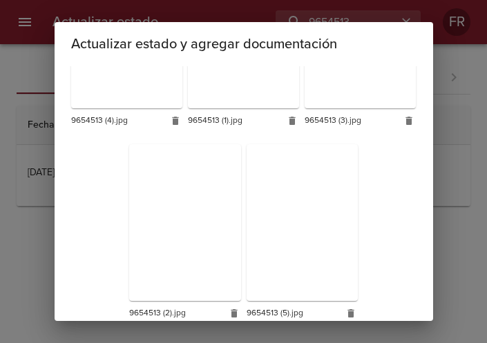
scroll to position [390, 0]
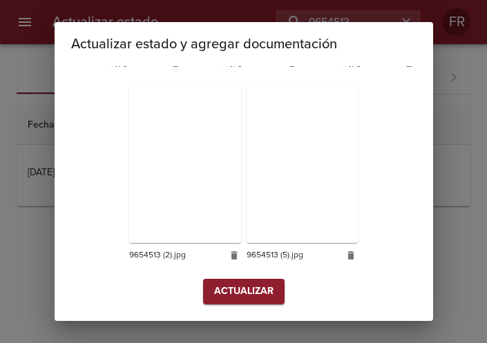
click at [248, 289] on span "Actualizar" at bounding box center [243, 291] width 59 height 17
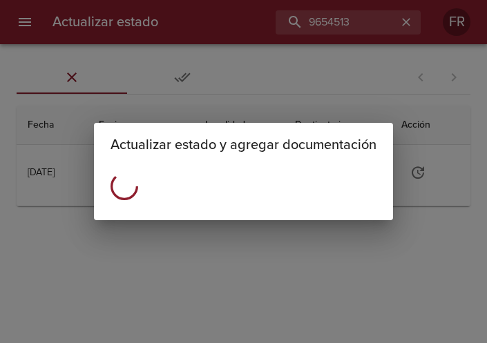
scroll to position [0, 0]
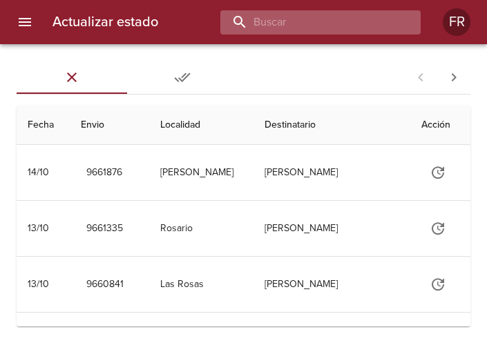
click at [334, 28] on input "buscar" at bounding box center [308, 22] width 177 height 24
type input "9654495"
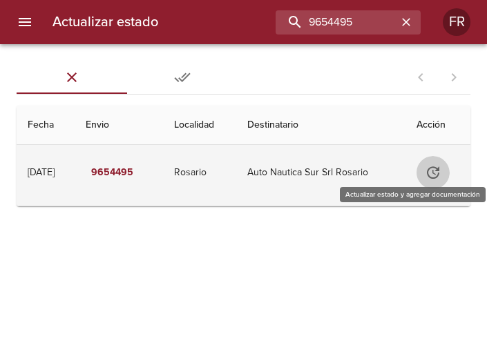
click at [441, 179] on icon "Tabla de envíos del cliente" at bounding box center [432, 172] width 17 height 17
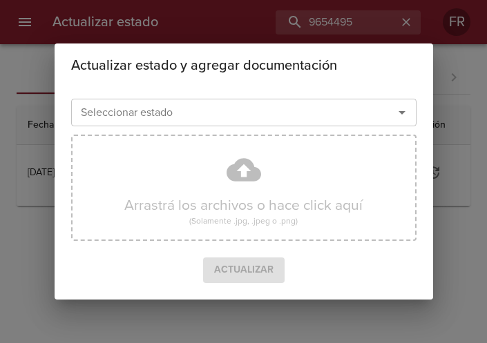
click at [400, 112] on icon "Abrir" at bounding box center [401, 112] width 7 height 3
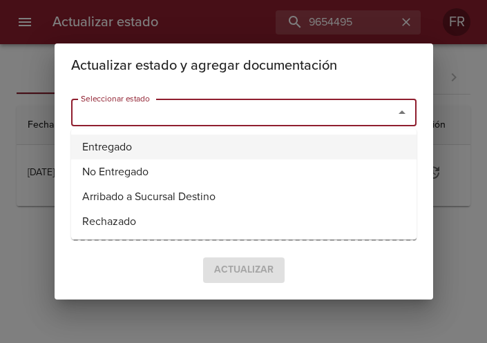
click at [128, 141] on li "Entregado" at bounding box center [243, 147] width 345 height 25
type input "Entregado"
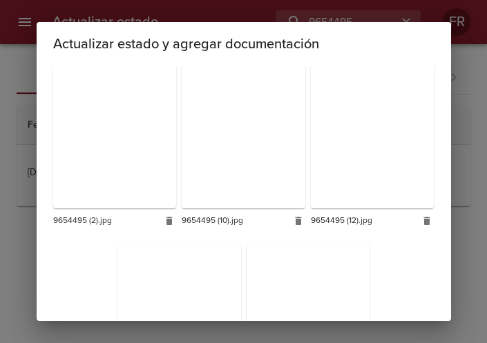
scroll to position [1028, 0]
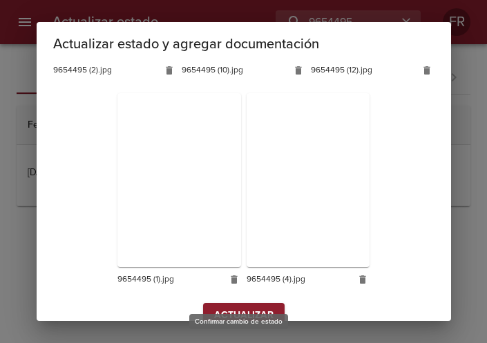
click at [243, 307] on span "Actualizar" at bounding box center [243, 315] width 59 height 17
